Goal: Transaction & Acquisition: Download file/media

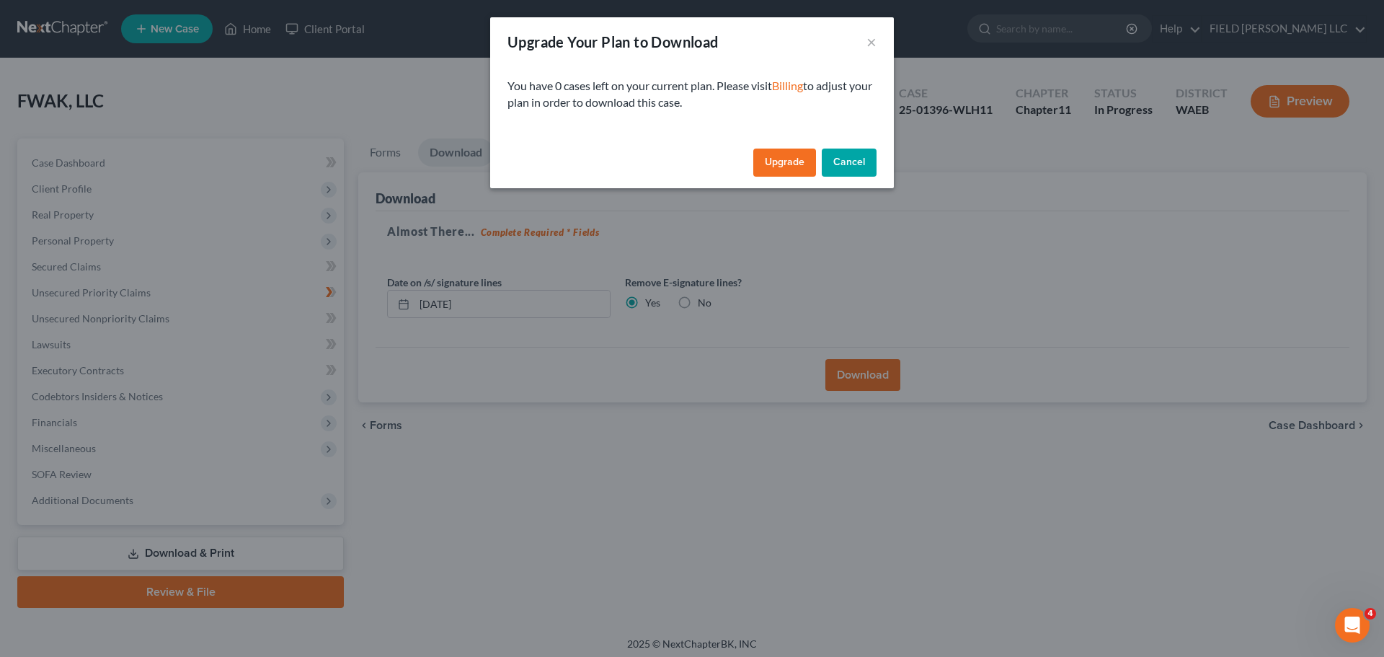
drag, startPoint x: 804, startPoint y: 118, endPoint x: 433, endPoint y: 128, distance: 371.4
click at [822, 149] on button "Cancel" at bounding box center [849, 163] width 55 height 29
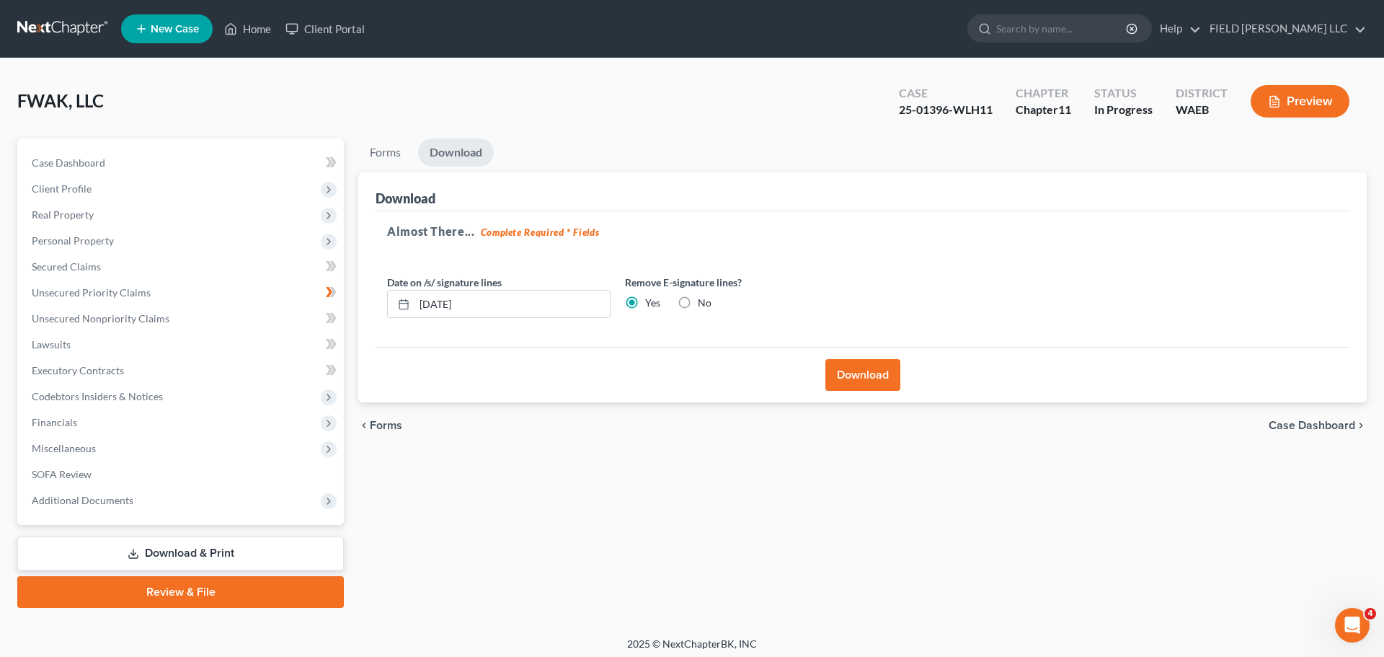
click at [1310, 85] on button "Preview" at bounding box center [1300, 101] width 99 height 32
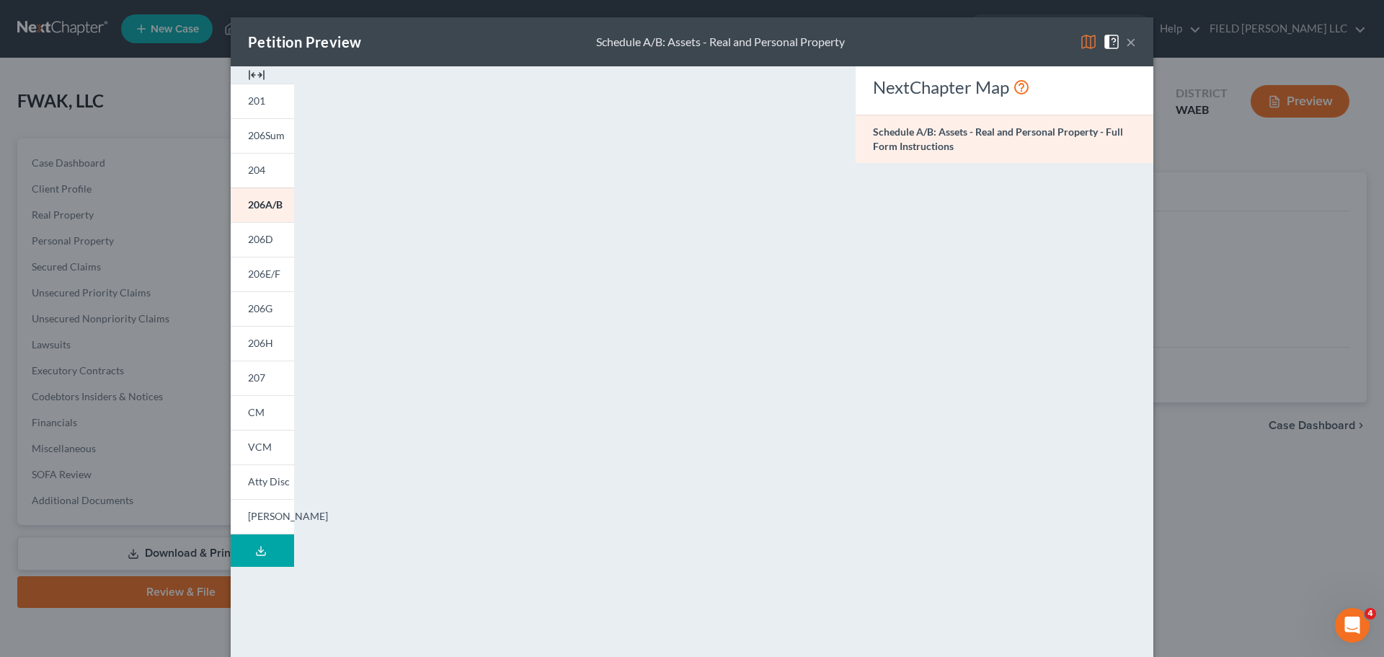
click at [1173, 127] on div "Petition Preview Schedule A/B: Assets - Real and Personal Property × 201 206Sum…" at bounding box center [692, 328] width 1384 height 657
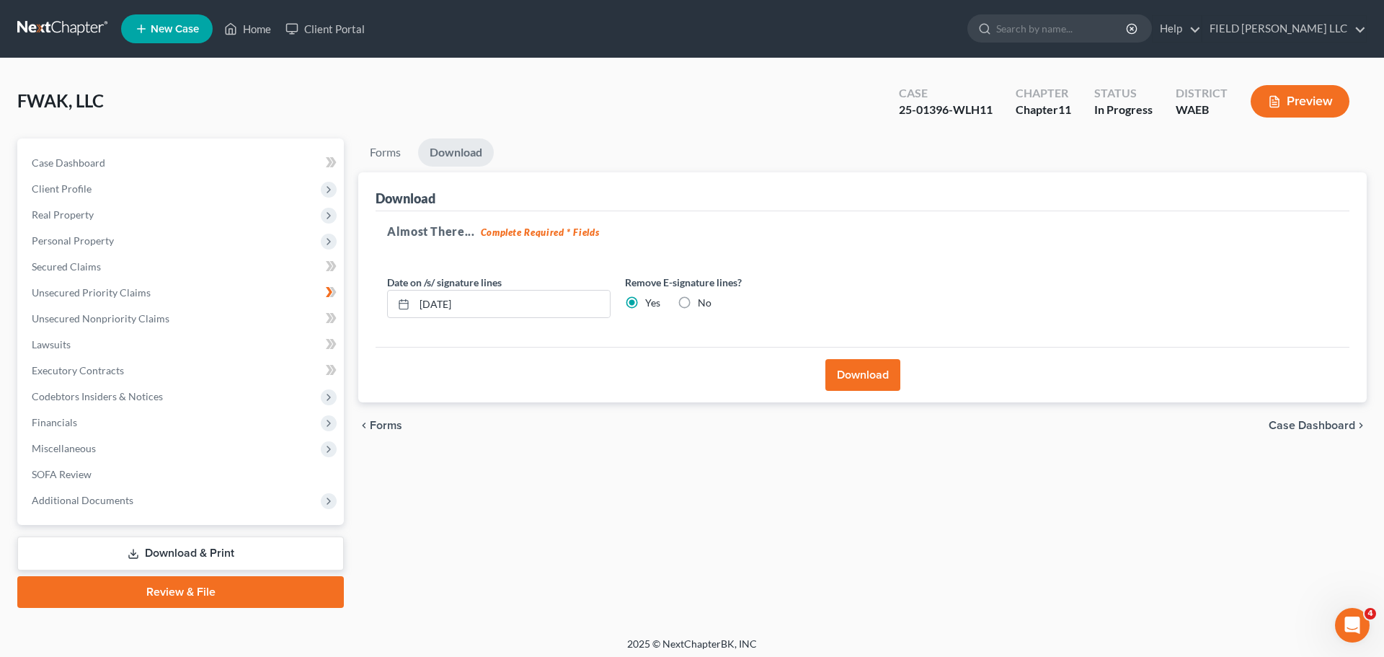
click at [197, 536] on link "Download & Print" at bounding box center [180, 553] width 327 height 34
click at [65, 156] on span "Case Dashboard" at bounding box center [69, 162] width 74 height 12
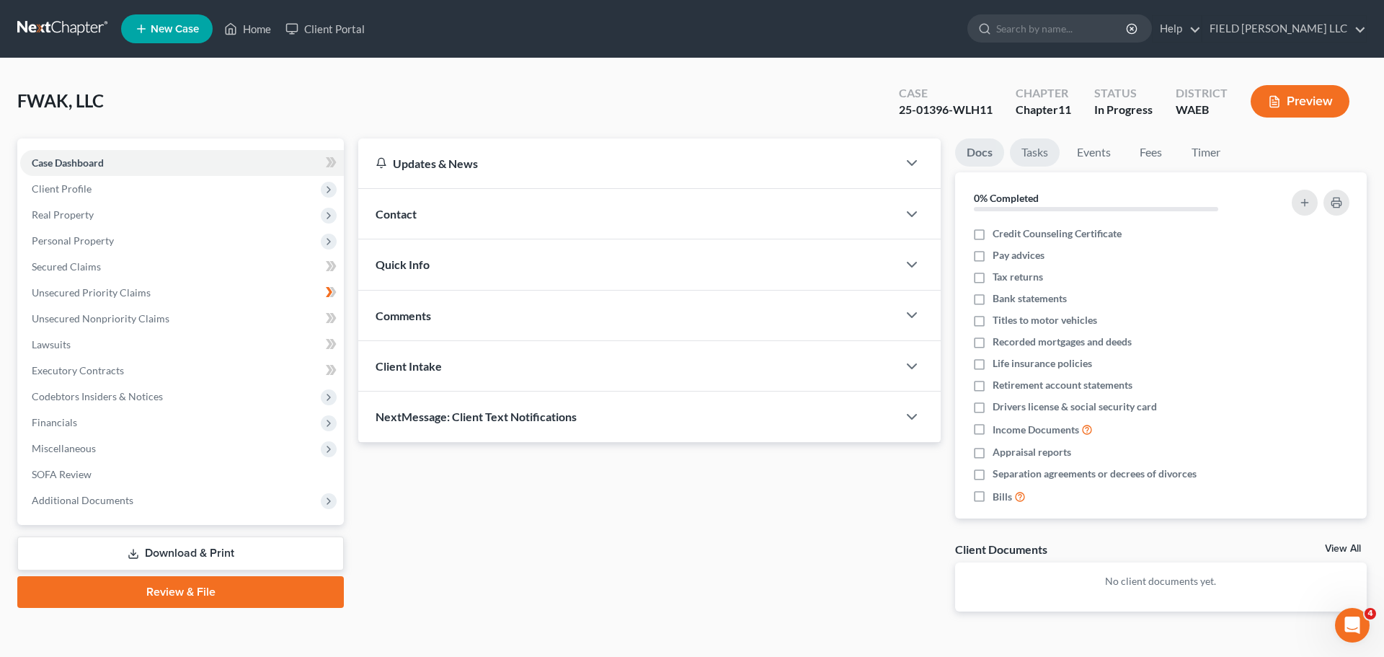
click at [1019, 138] on link "Tasks" at bounding box center [1035, 152] width 50 height 28
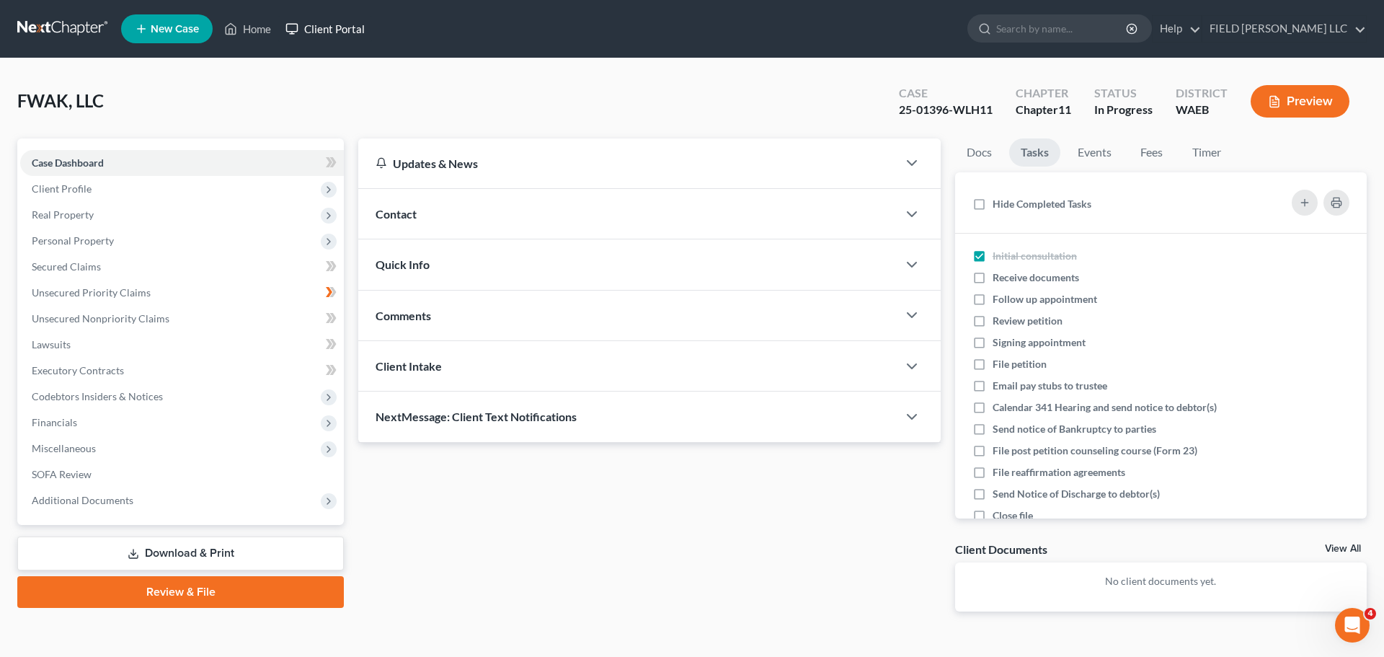
click at [278, 22] on link "Client Portal" at bounding box center [325, 29] width 94 height 26
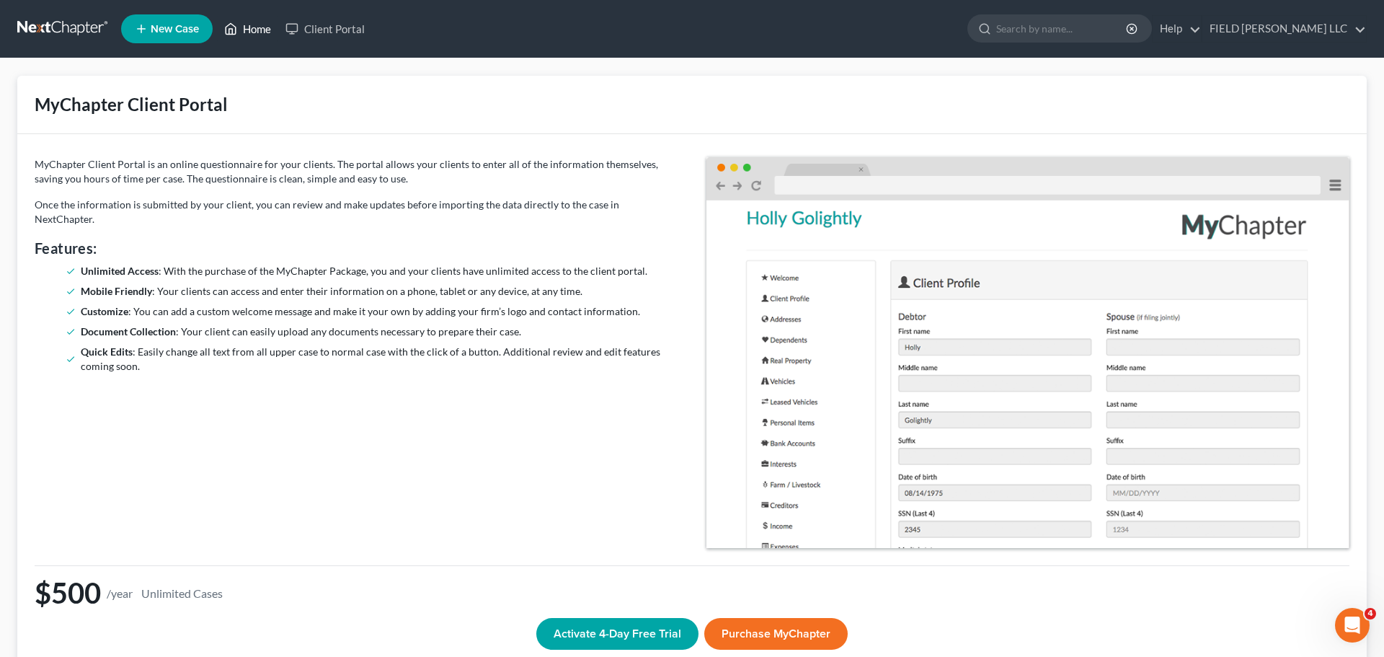
click at [217, 26] on link "Home" at bounding box center [247, 29] width 61 height 26
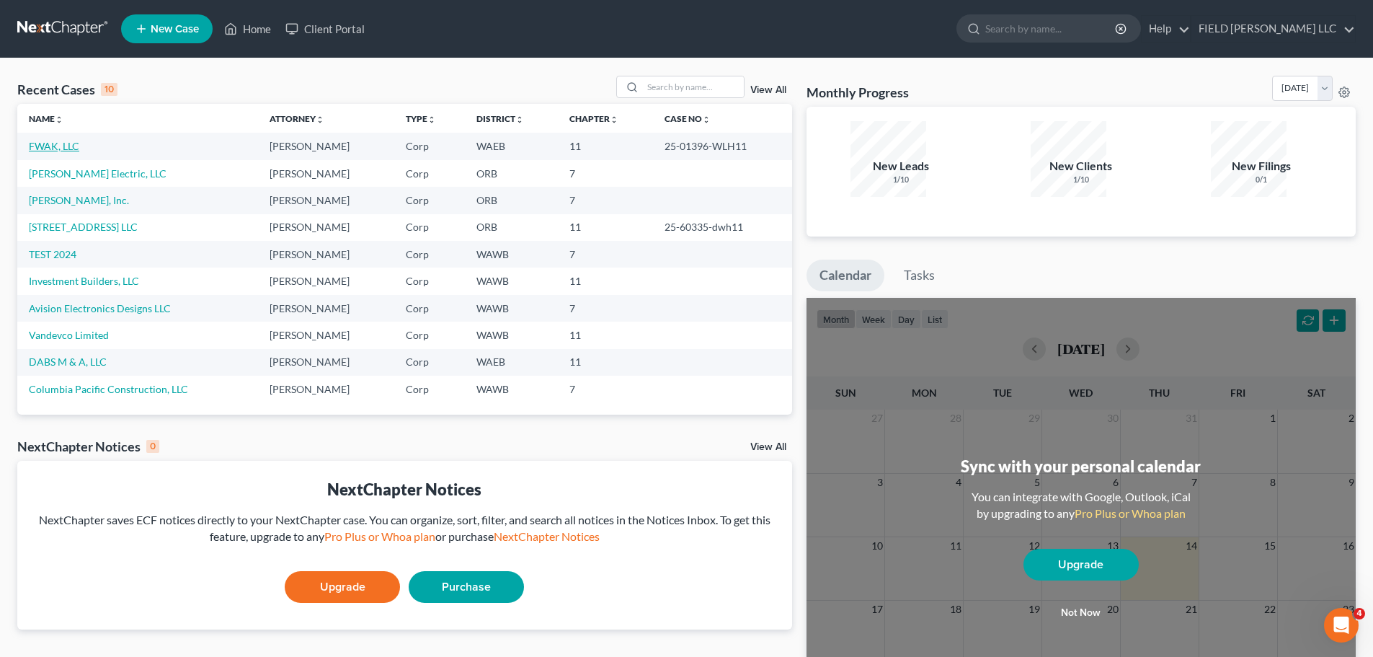
click at [55, 140] on link "FWAK, LLC" at bounding box center [54, 146] width 50 height 12
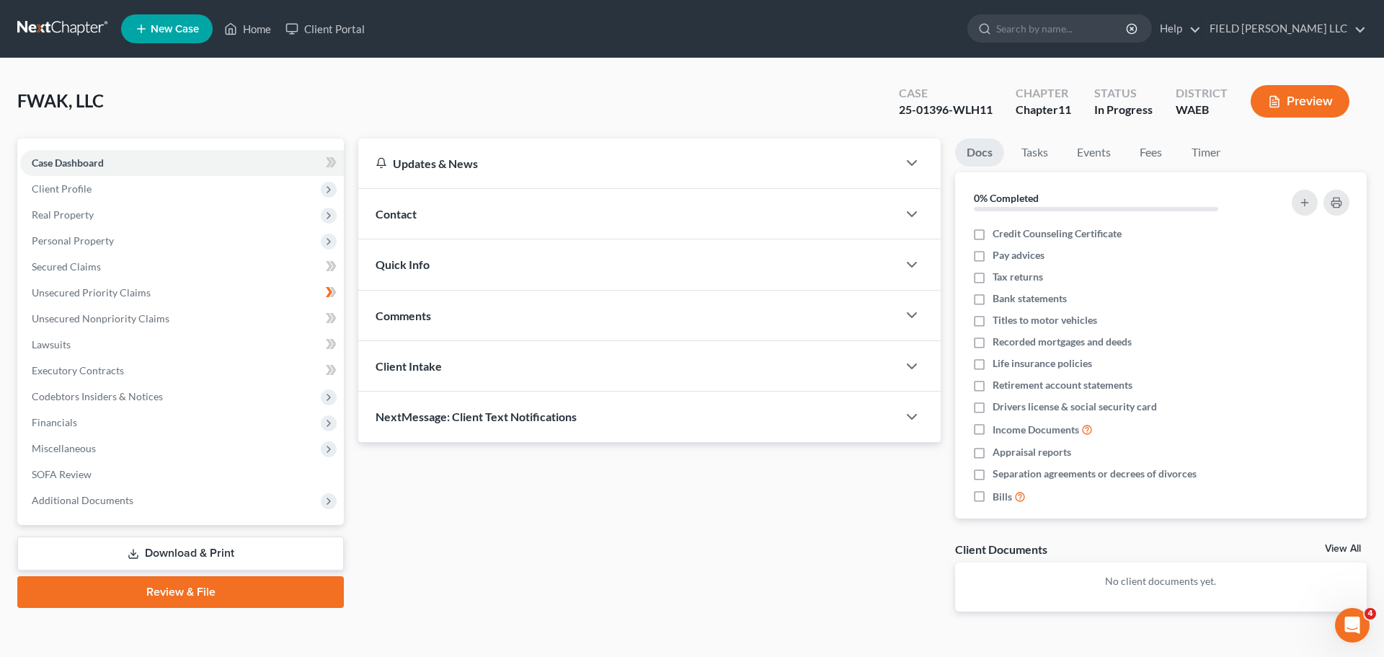
click at [138, 548] on icon at bounding box center [134, 554] width 12 height 12
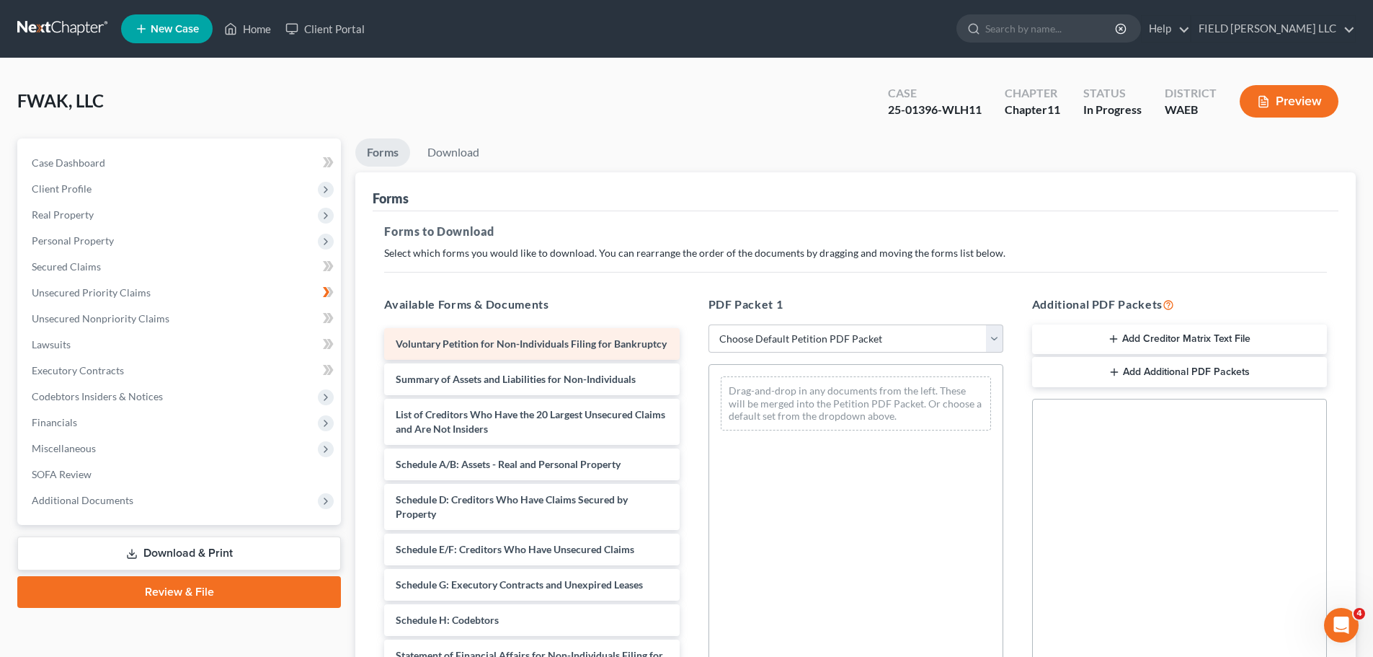
click at [531, 337] on span "Voluntary Petition for Non-Individuals Filing for Bankruptcy" at bounding box center [531, 343] width 271 height 12
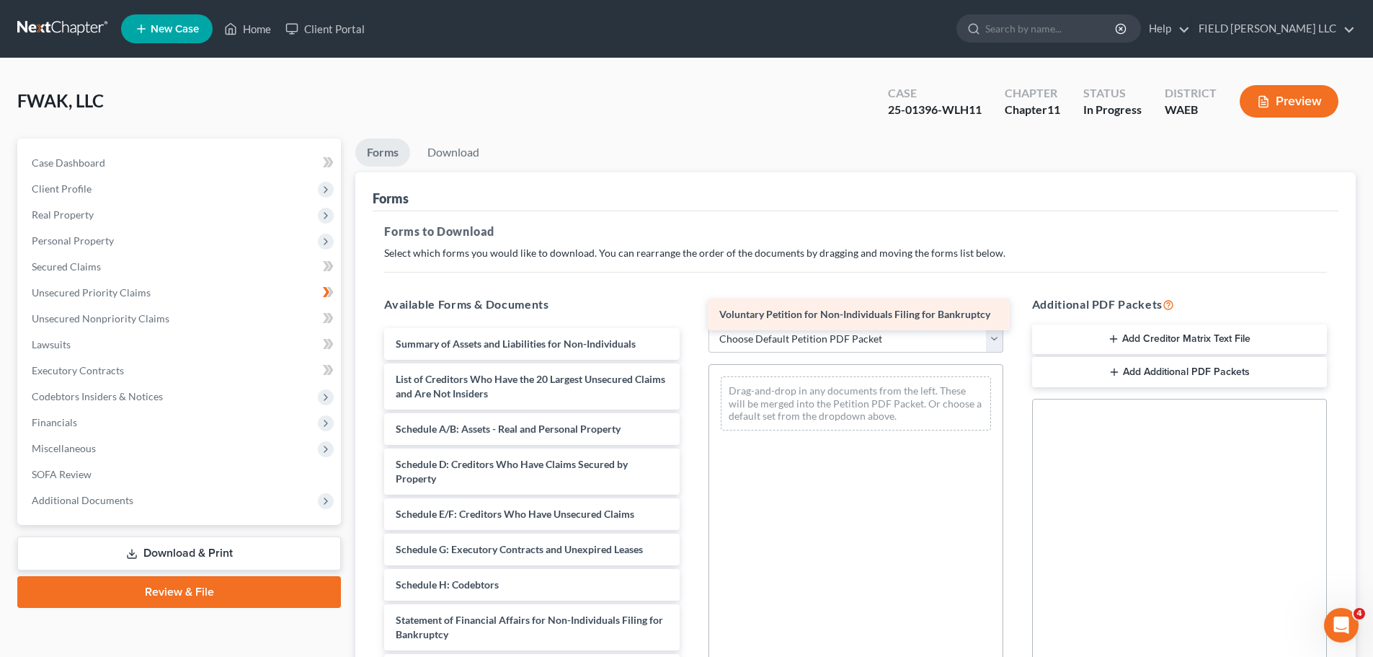
drag, startPoint x: 531, startPoint y: 269, endPoint x: 864, endPoint y: 313, distance: 336.7
click at [691, 328] on div "Voluntary Petition for Non-Individuals Filing for Bankruptcy Voluntary Petition…" at bounding box center [532, 584] width 318 height 513
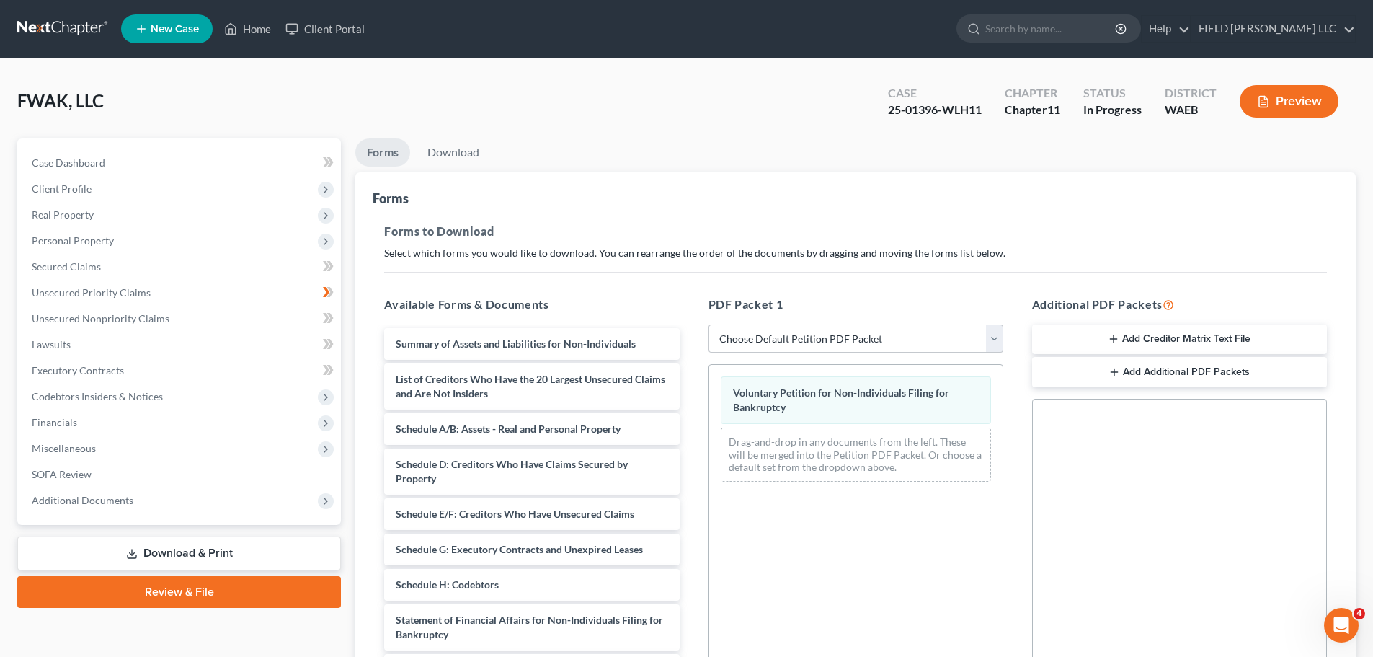
click at [1173, 324] on button "Add Creditor Matrix Text File" at bounding box center [1179, 339] width 295 height 30
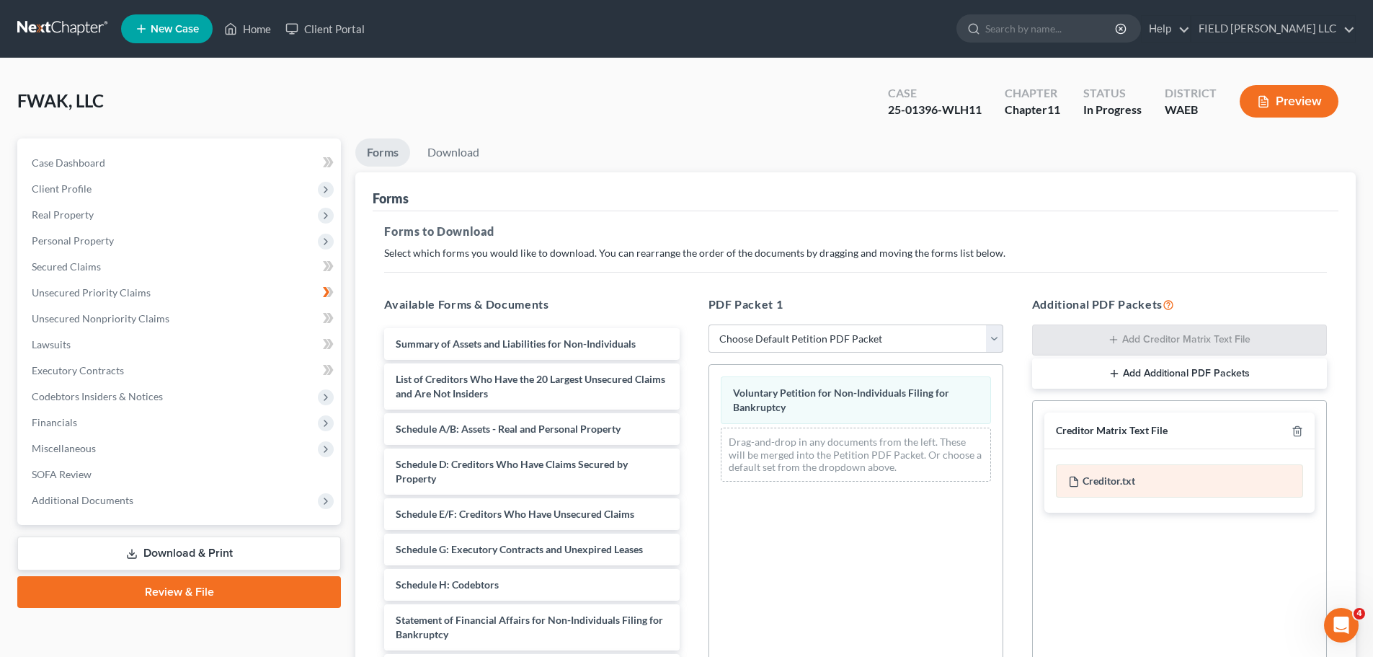
click at [1143, 464] on div "Creditor.txt" at bounding box center [1179, 480] width 247 height 33
click at [1084, 464] on div "Creditor.txt" at bounding box center [1179, 480] width 247 height 33
click at [1303, 425] on icon "button" at bounding box center [1298, 431] width 12 height 12
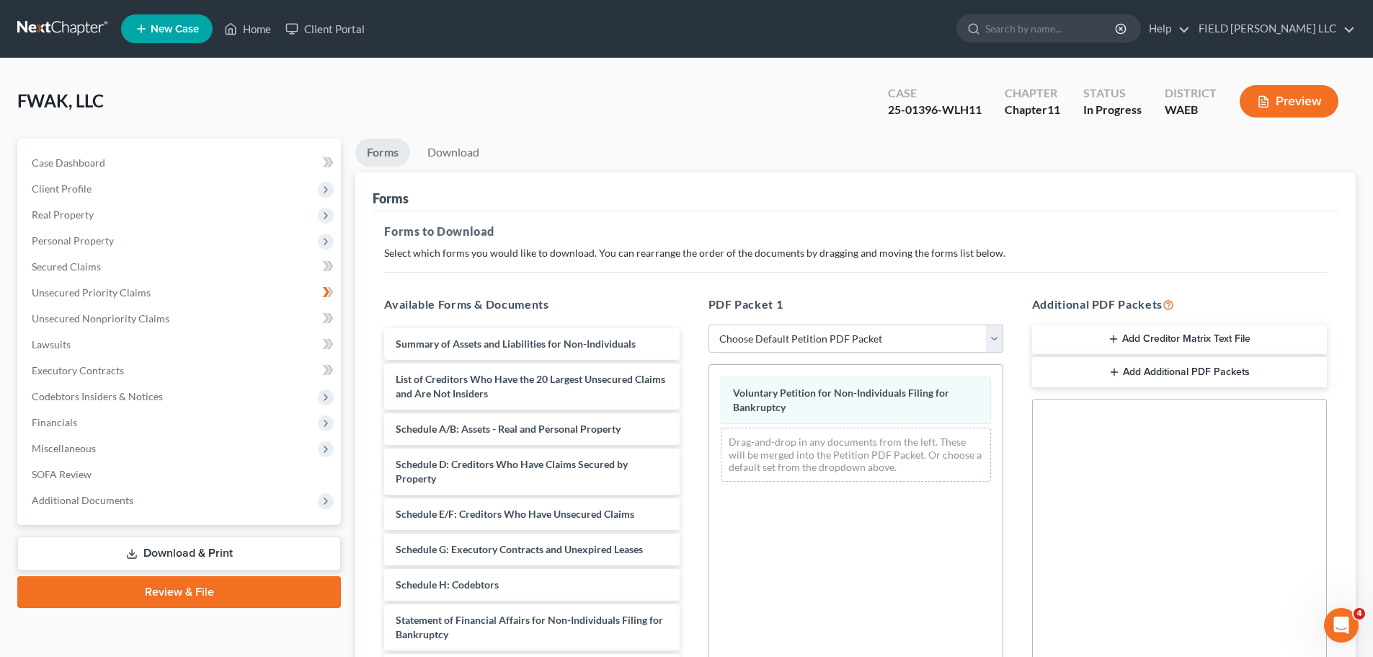
click at [1241, 357] on button "Add Additional PDF Packets" at bounding box center [1179, 372] width 295 height 30
click at [1303, 424] on icon "button" at bounding box center [1298, 430] width 12 height 12
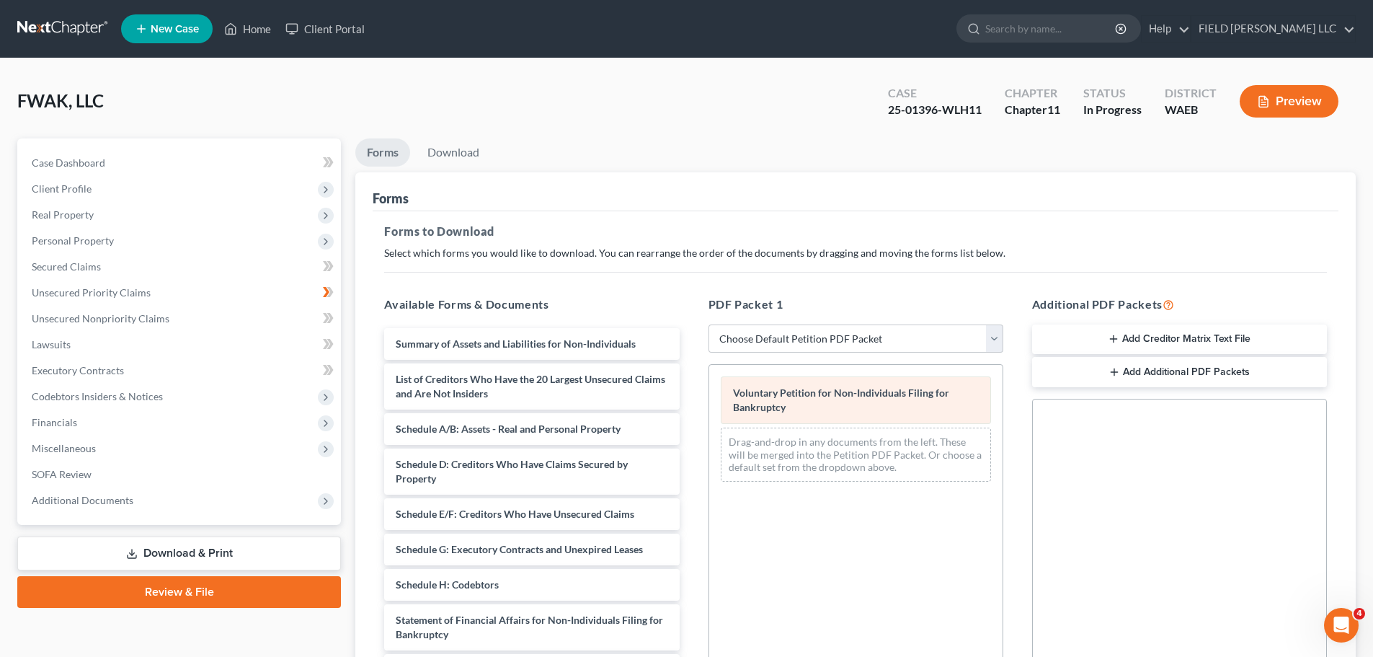
click at [870, 386] on span "Voluntary Petition for Non-Individuals Filing for Bankruptcy" at bounding box center [841, 399] width 216 height 27
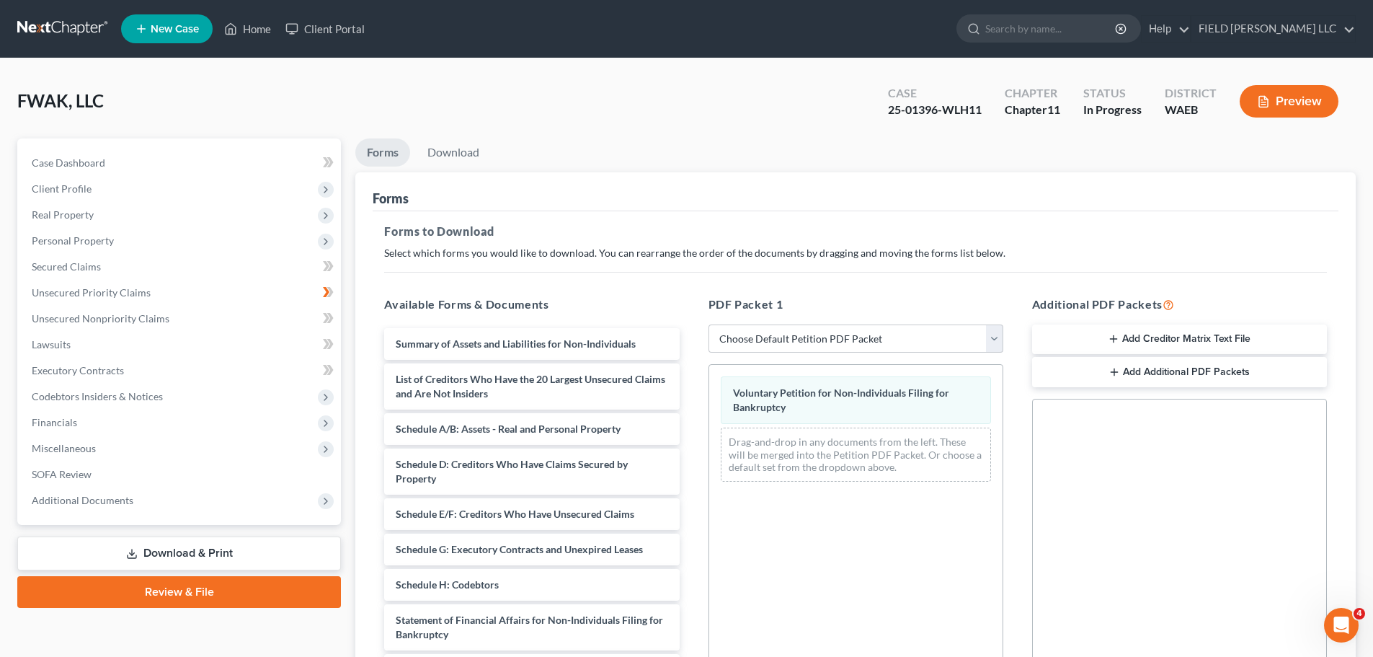
scroll to position [6, 0]
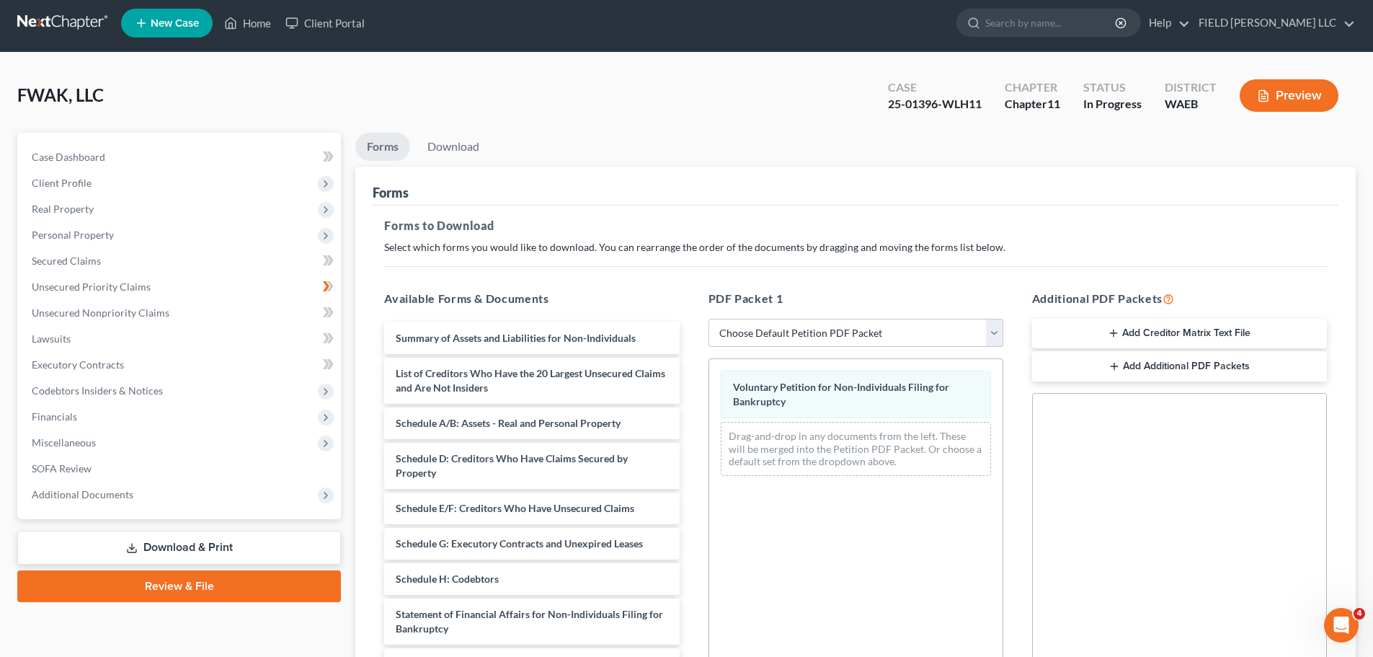
click at [186, 531] on link "Download & Print" at bounding box center [179, 548] width 324 height 34
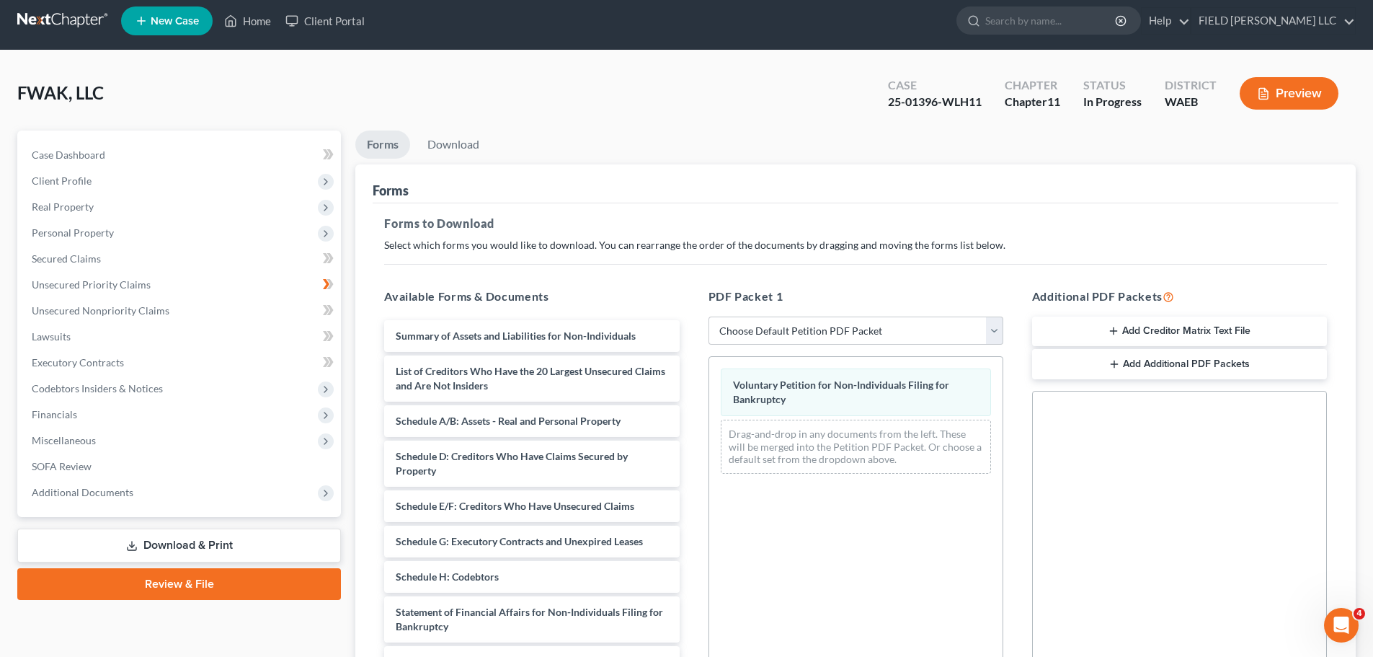
click at [136, 540] on icon at bounding box center [132, 546] width 12 height 12
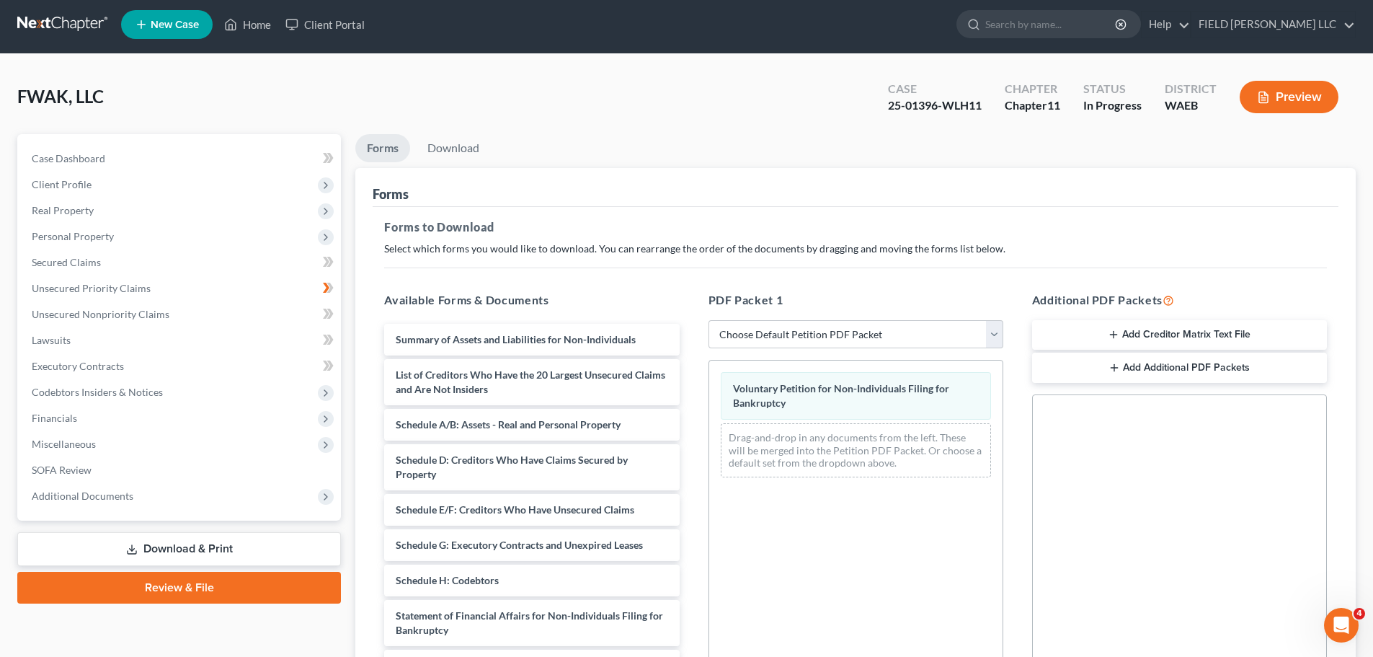
scroll to position [6, 0]
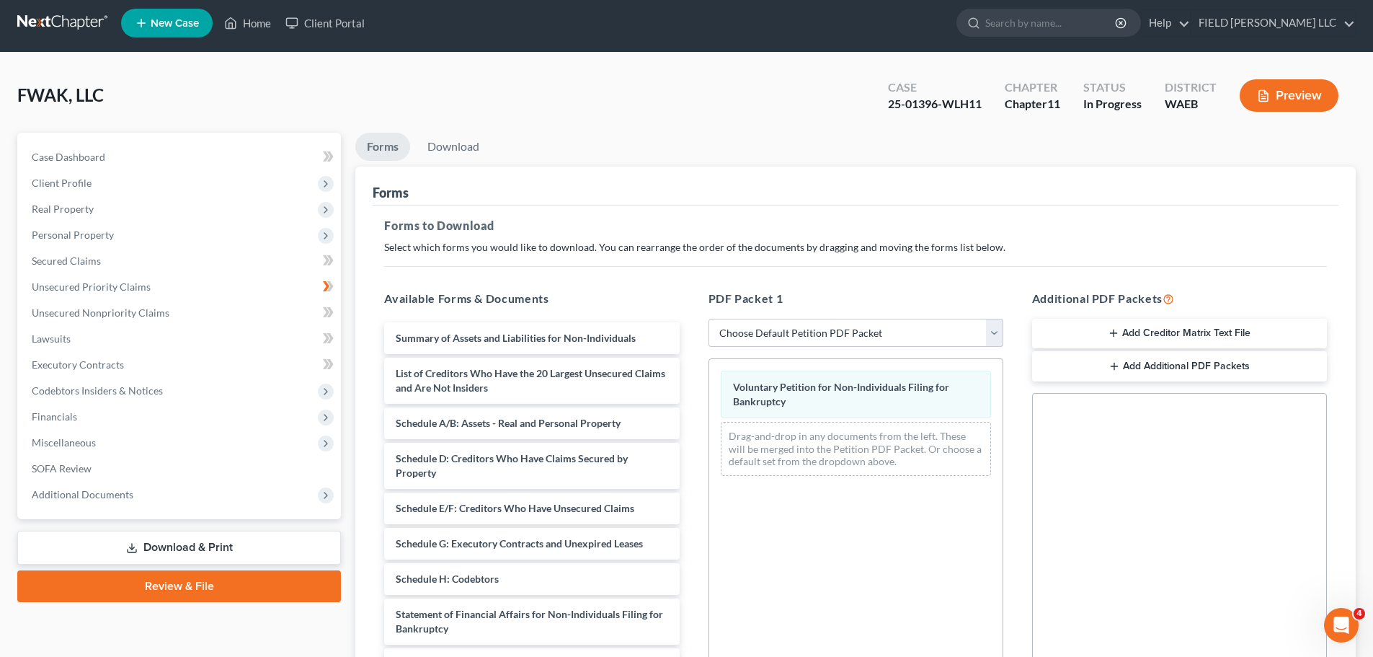
click at [1306, 84] on button "Preview" at bounding box center [1289, 95] width 99 height 32
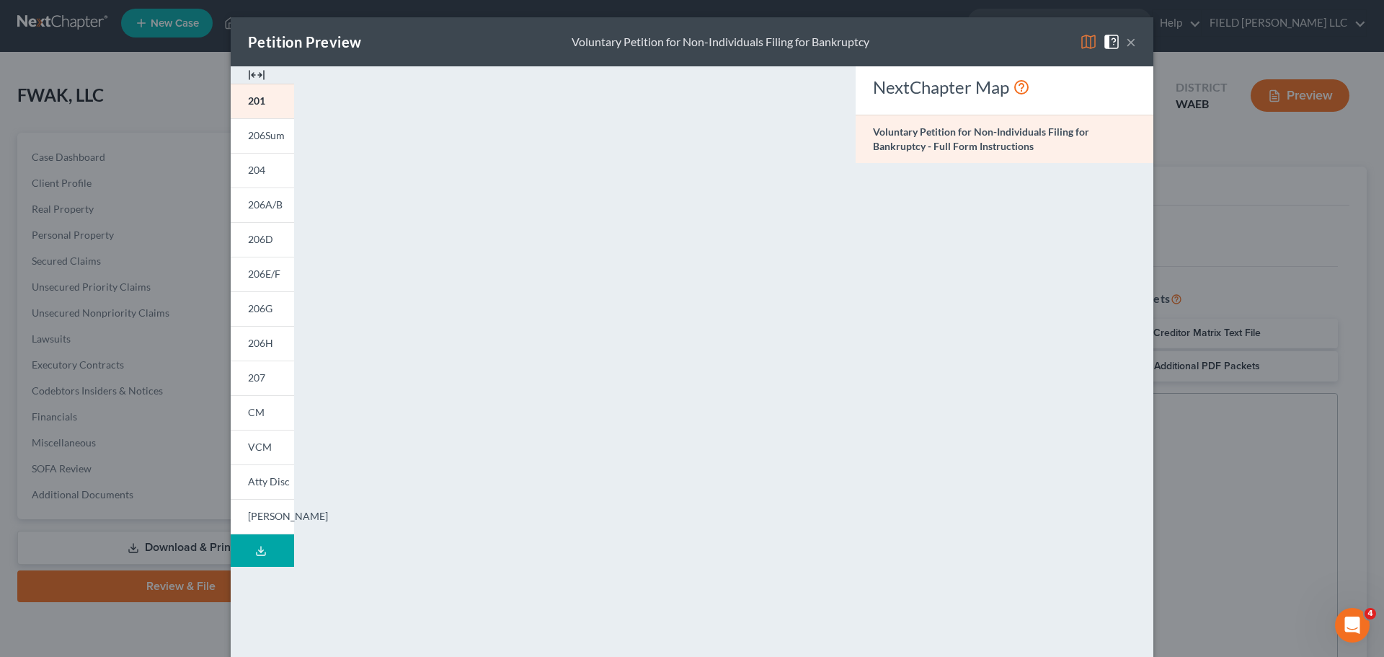
click at [1126, 33] on button "×" at bounding box center [1131, 41] width 10 height 17
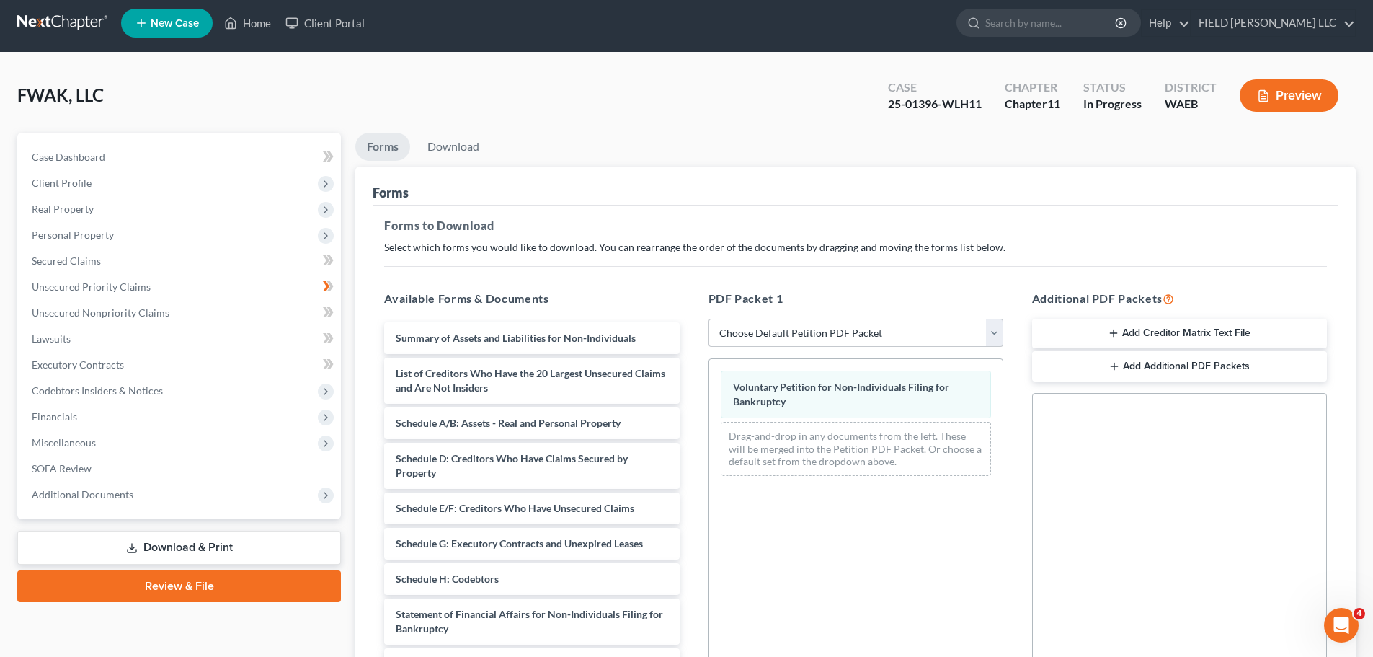
click at [151, 531] on link "Download & Print" at bounding box center [179, 548] width 324 height 34
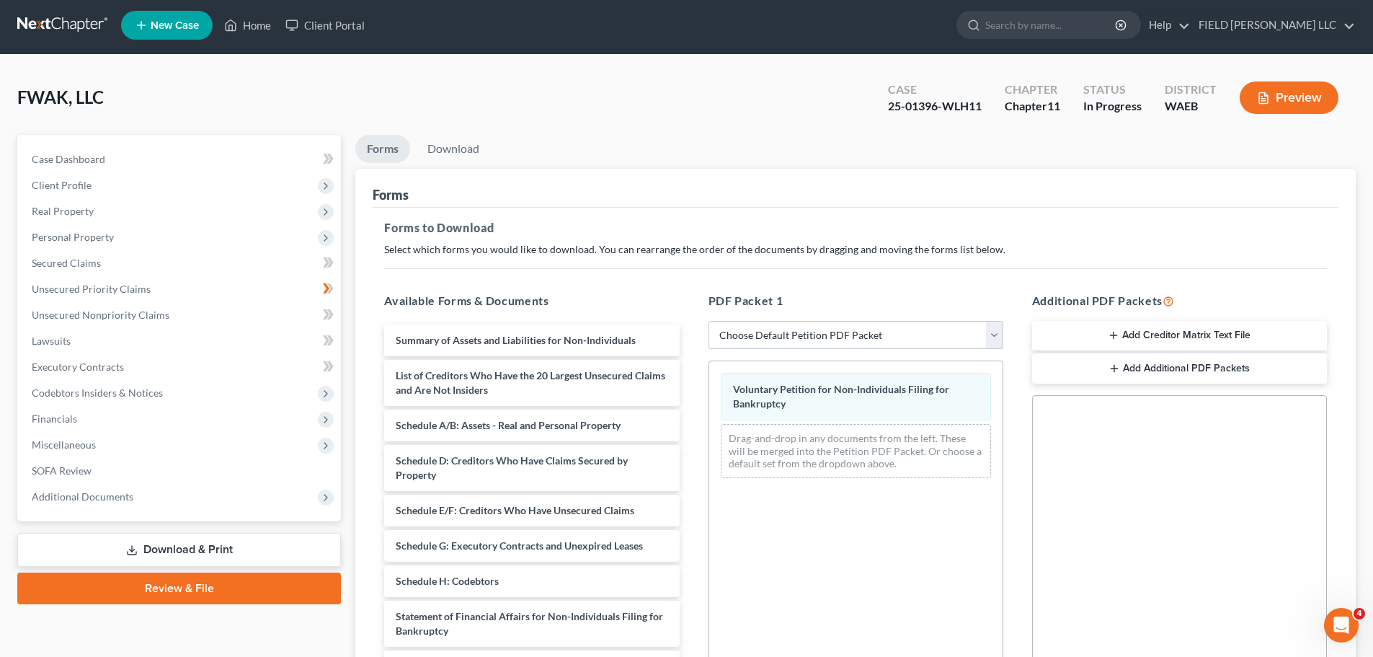
click at [1003, 321] on select "Choose Default Petition PDF Packet Complete Bankruptcy Petition (all forms and …" at bounding box center [856, 335] width 295 height 29
select select "0"
click at [709, 321] on select "Choose Default Petition PDF Packet Complete Bankruptcy Petition (all forms and …" at bounding box center [856, 335] width 295 height 29
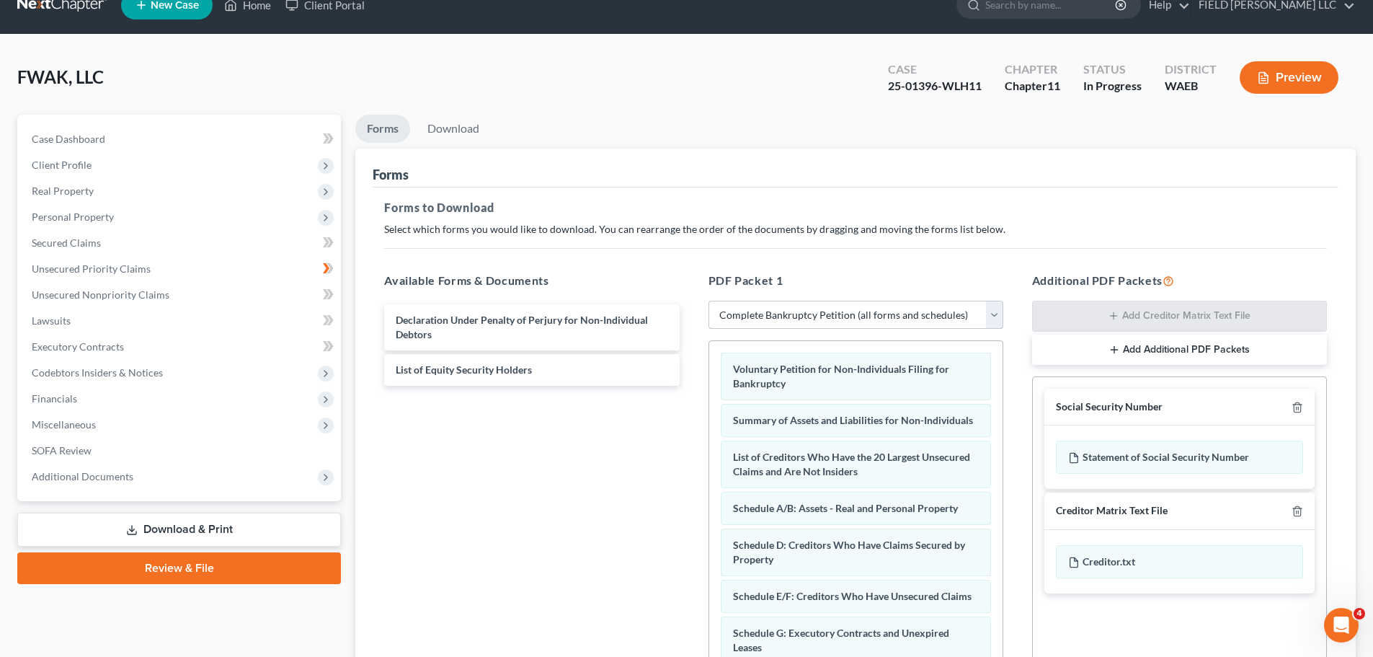
scroll to position [40, 0]
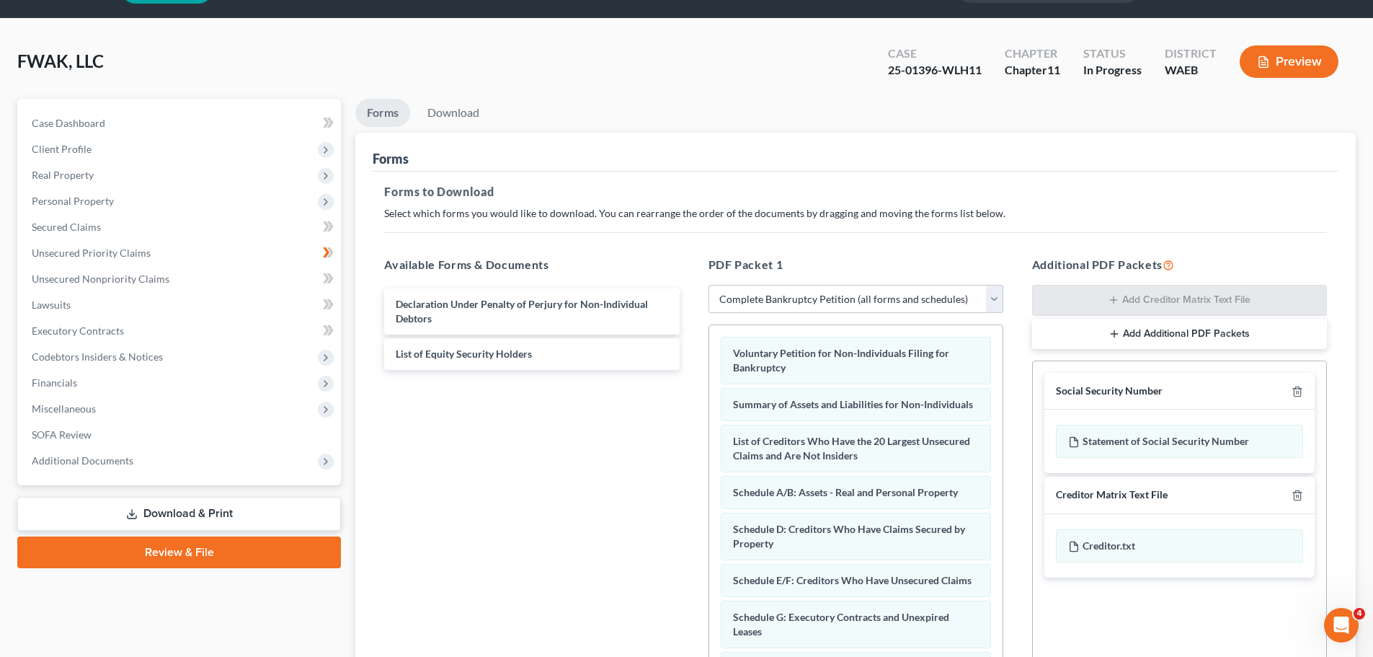
click at [200, 497] on link "Download & Print" at bounding box center [179, 514] width 324 height 34
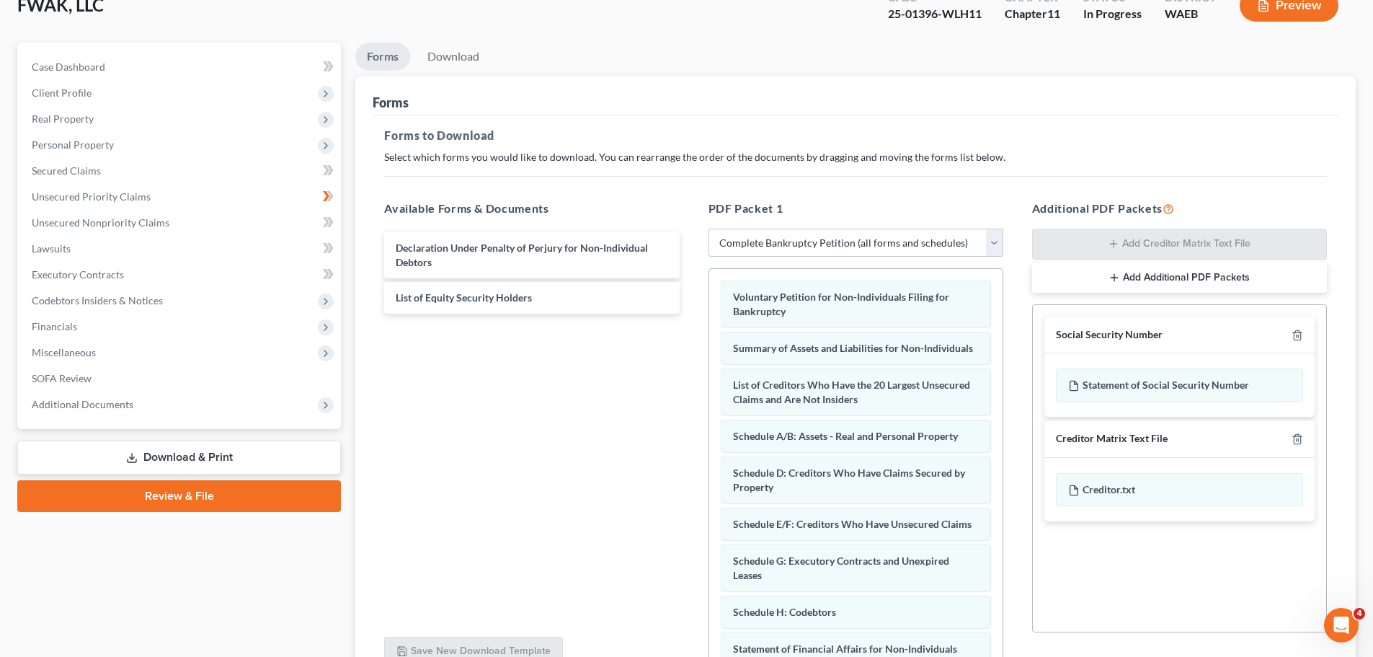
scroll to position [118, 0]
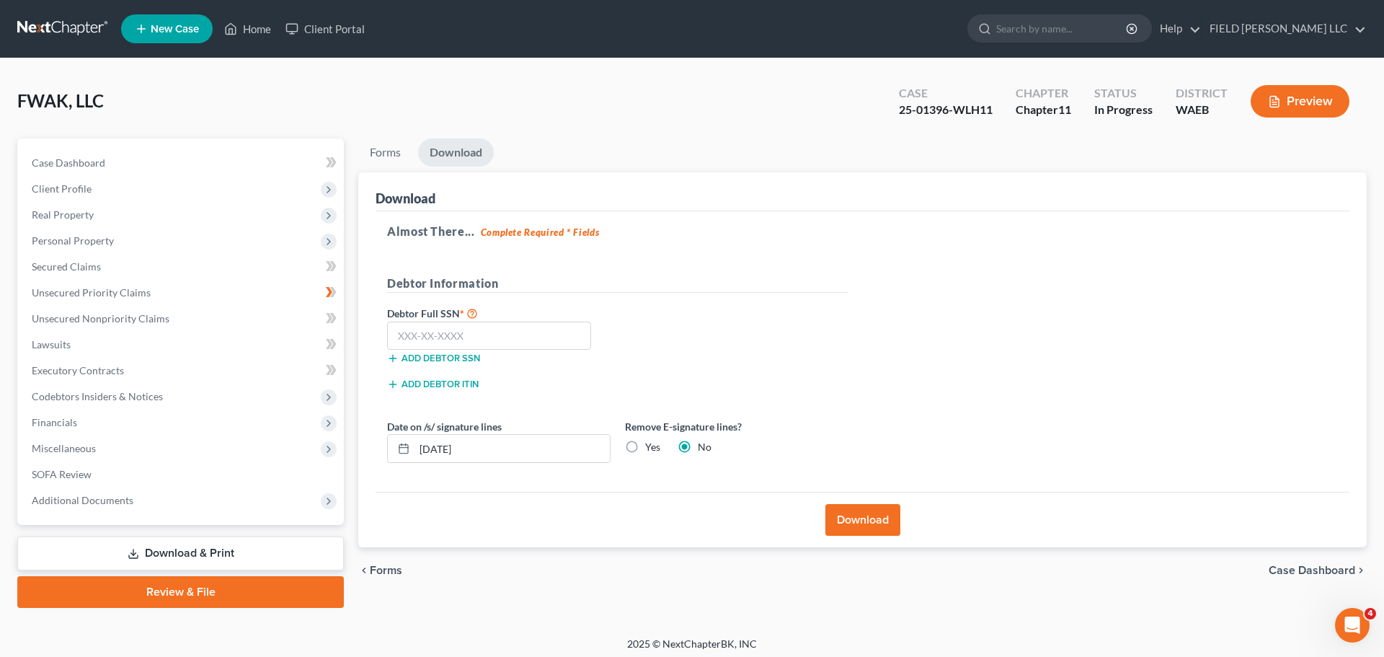
click at [645, 440] on label "Yes" at bounding box center [652, 447] width 15 height 14
click at [651, 440] on input "Yes" at bounding box center [655, 444] width 9 height 9
radio input "true"
radio input "false"
click at [846, 504] on button "Download" at bounding box center [862, 520] width 75 height 32
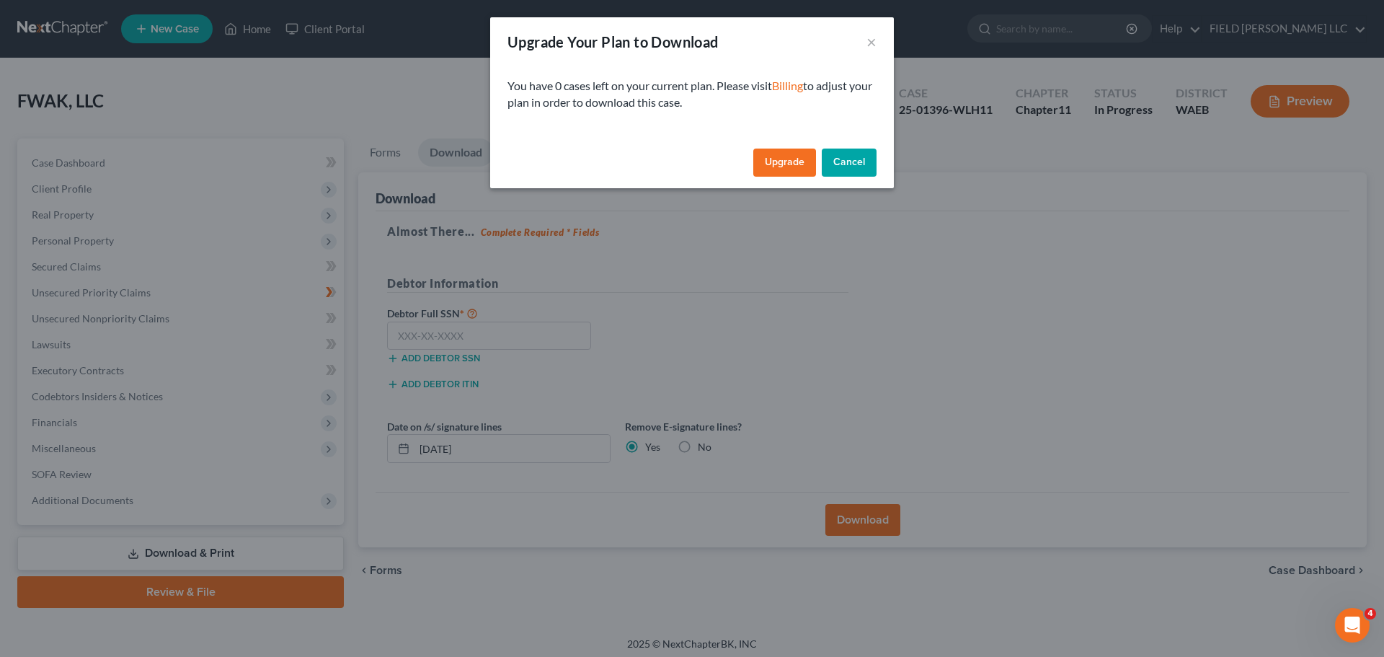
drag, startPoint x: 806, startPoint y: 125, endPoint x: 691, endPoint y: 306, distance: 214.2
click at [822, 149] on button "Cancel" at bounding box center [849, 163] width 55 height 29
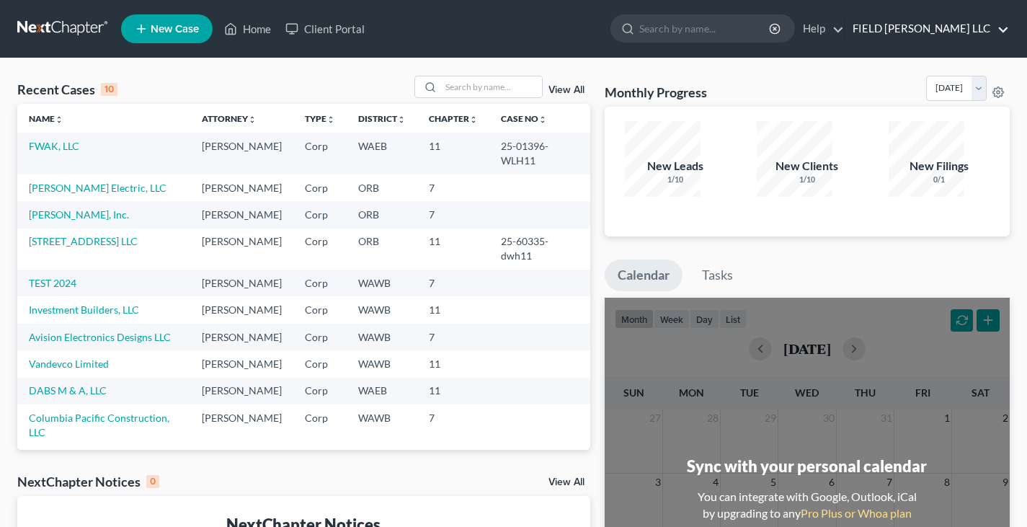
click at [1004, 23] on link "FIELD JERGER LLC" at bounding box center [928, 29] width 164 height 26
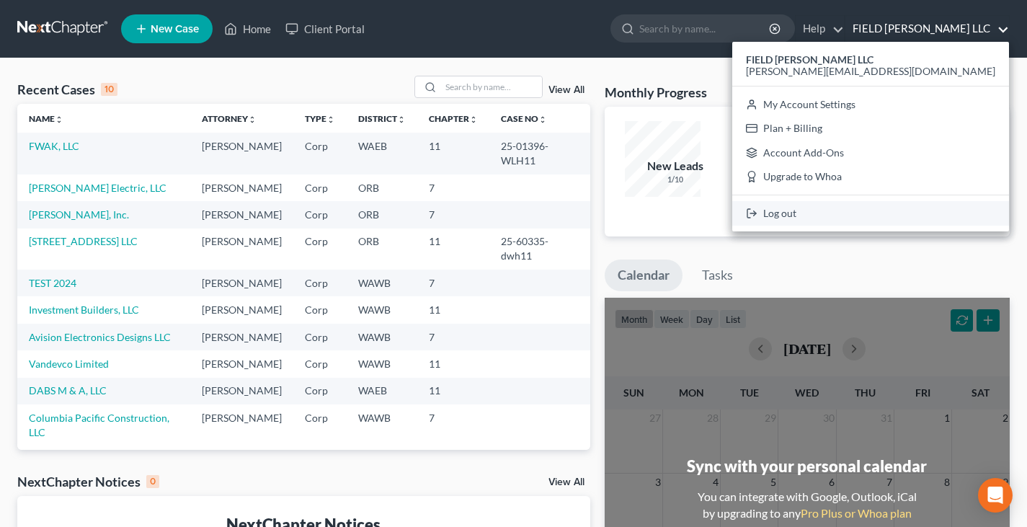
click at [976, 201] on link "Log out" at bounding box center [870, 213] width 277 height 25
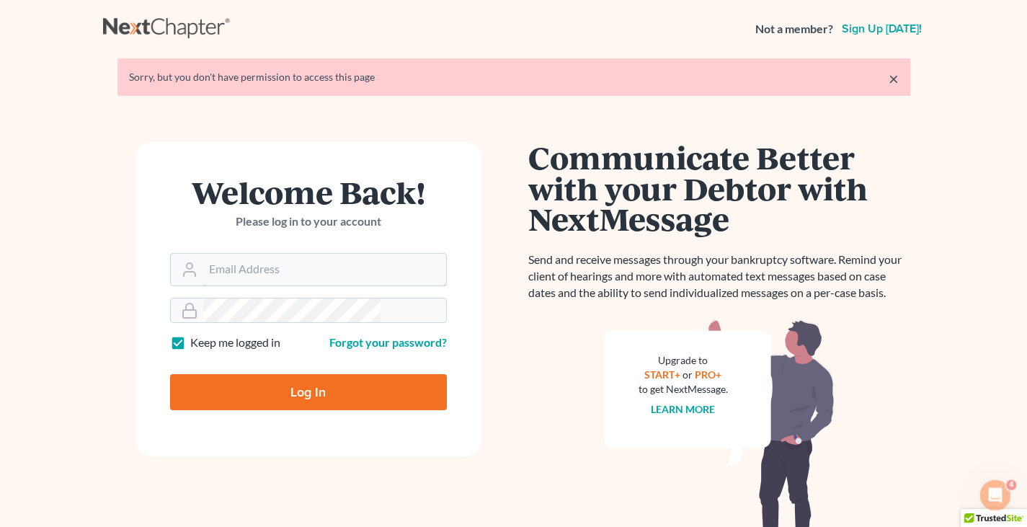
type input "[PERSON_NAME][EMAIL_ADDRESS][DOMAIN_NAME]"
click at [306, 374] on input "Log In" at bounding box center [308, 392] width 277 height 36
type input "Thinking..."
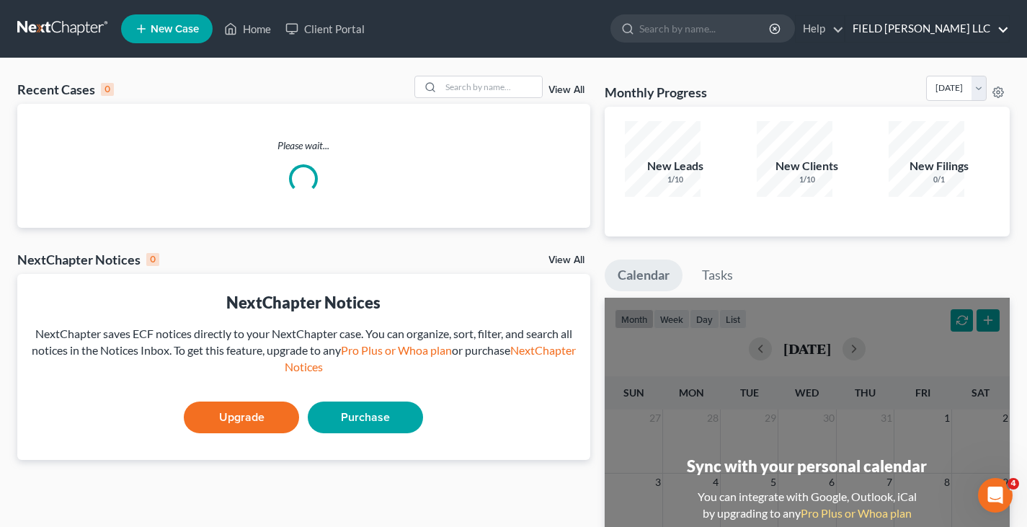
click at [968, 23] on link "FIELD [PERSON_NAME] LLC" at bounding box center [928, 29] width 164 height 26
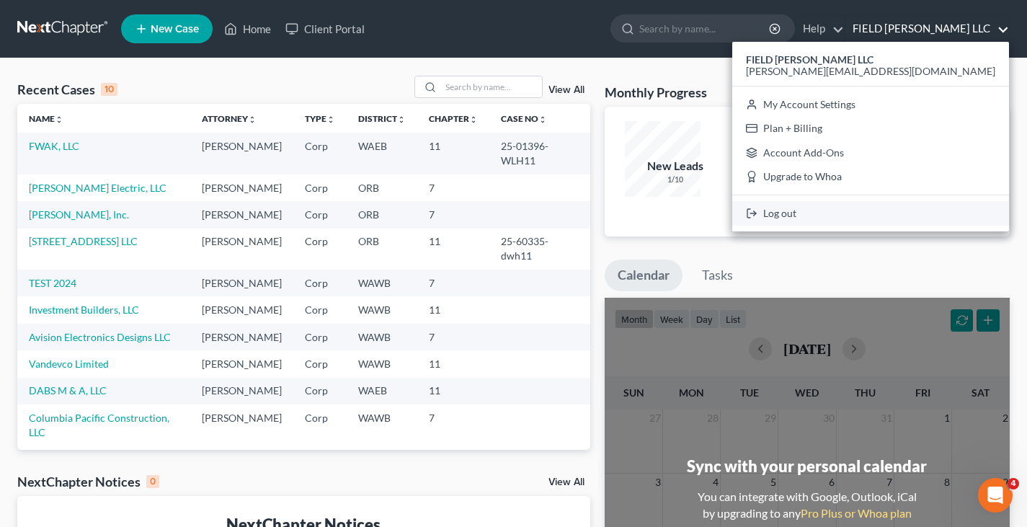
click at [949, 201] on link "Log out" at bounding box center [870, 213] width 277 height 25
